Goal: Information Seeking & Learning: Learn about a topic

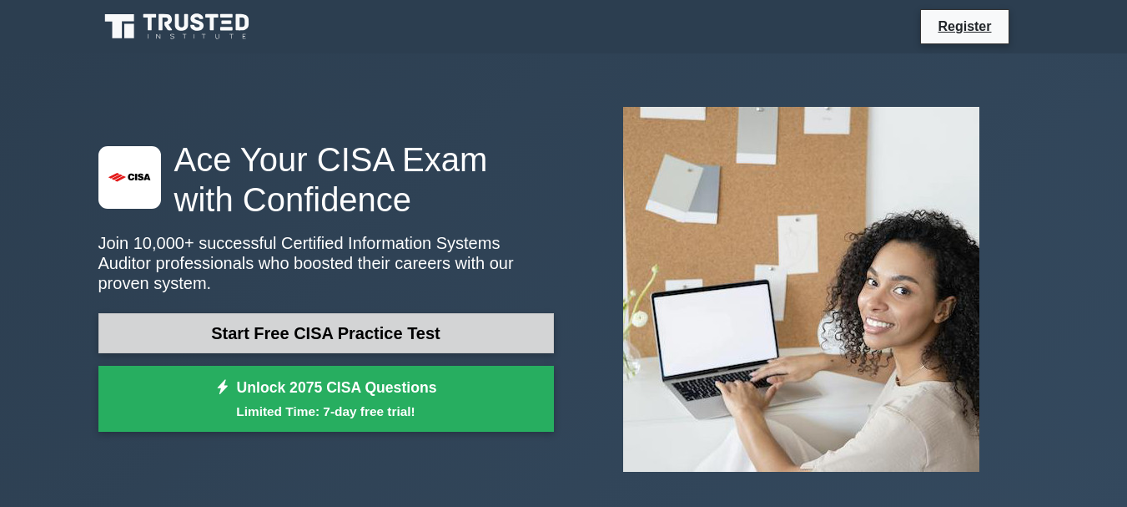
click at [268, 321] on link "Start Free CISA Practice Test" at bounding box center [326, 333] width 456 height 40
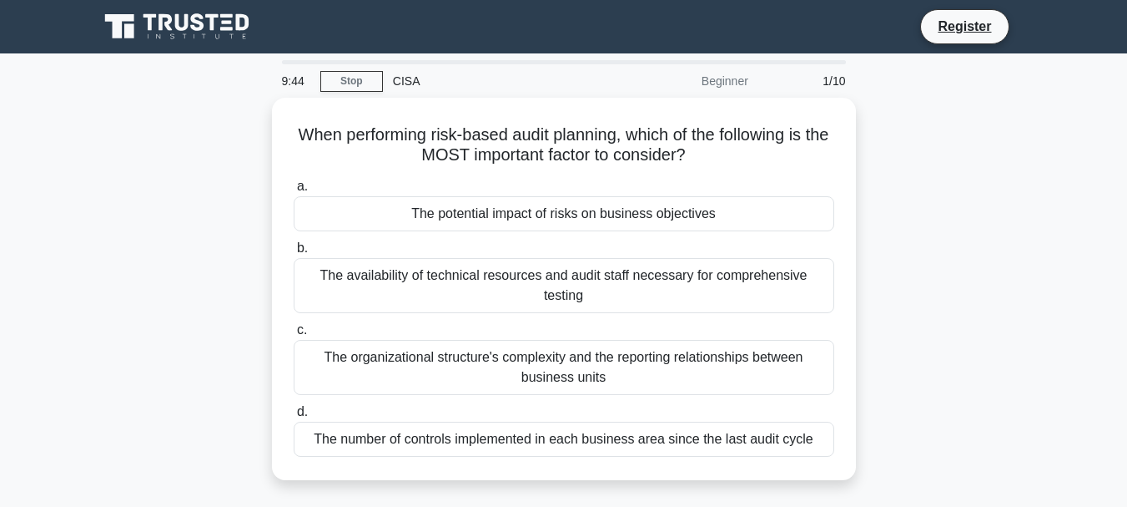
click at [921, 181] on div "When performing risk-based audit planning, which of the following is the MOST i…" at bounding box center [563, 299] width 951 height 402
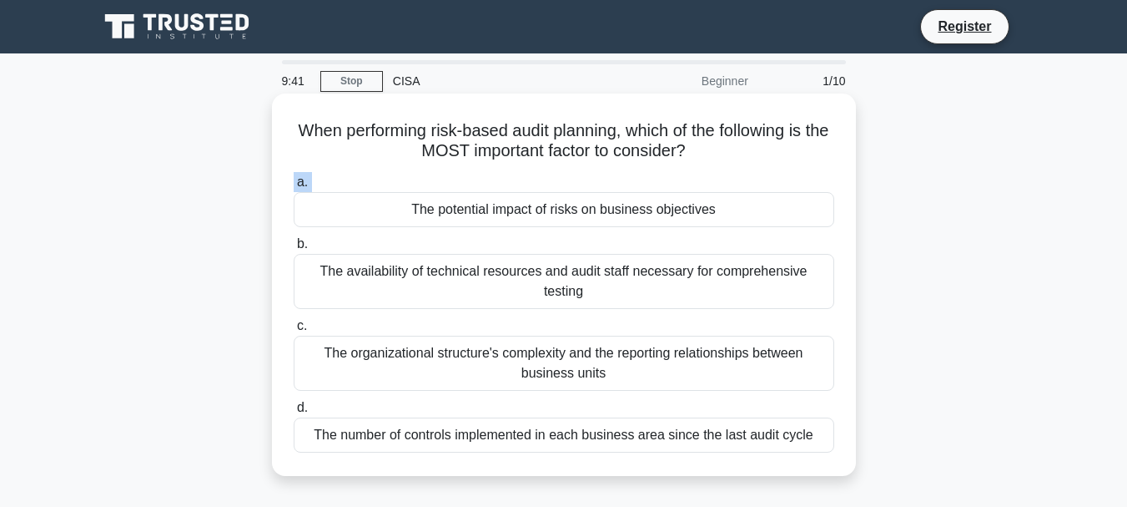
click at [329, 213] on div "The potential impact of risks on business objectives" at bounding box center [564, 209] width 541 height 35
click at [294, 188] on input "a. The potential impact of risks on business objectives" at bounding box center [294, 182] width 0 height 11
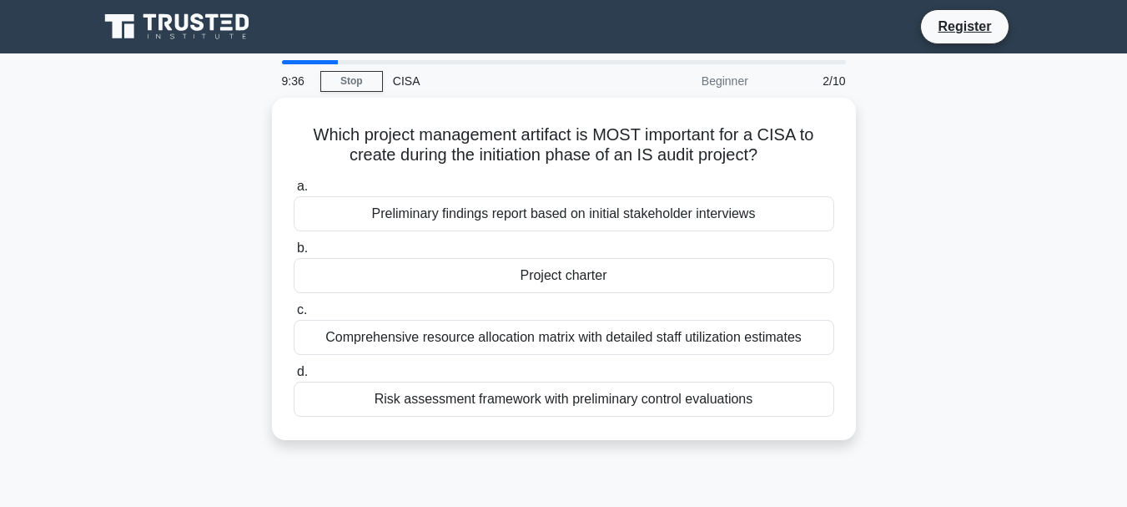
click at [1010, 174] on div "Which project management artifact is MOST important for a CISA to create during…" at bounding box center [563, 279] width 951 height 362
